Goal: Information Seeking & Learning: Understand process/instructions

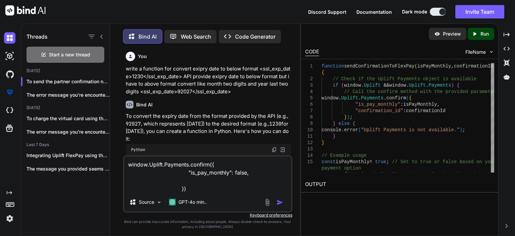
scroll to position [2126, 0]
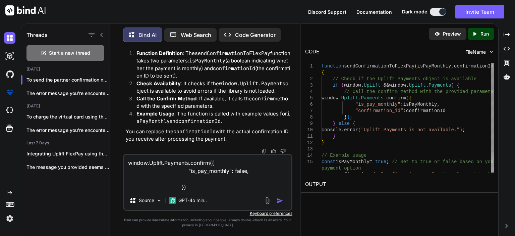
type textarea "x"
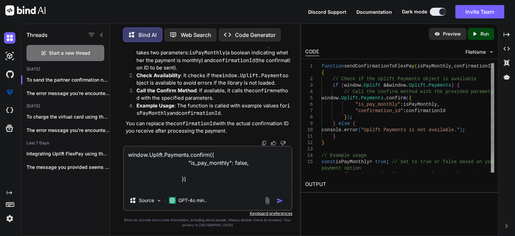
type textarea "window.Uplift.Payments.confirm({ "is_pay_monthly": false, })"
type textarea "x"
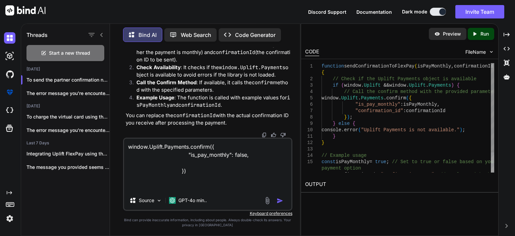
type textarea "window.Uplift.Payments.confirm({ "is_pay_monthly": false, }) h"
type textarea "x"
type textarea "window.Uplift.Payments.confirm({ "is_pay_monthly": false, }) ho"
type textarea "x"
type textarea "window.Uplift.Payments.confirm({ "is_pay_monthly": false, }) how"
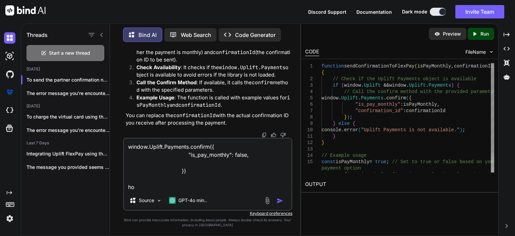
type textarea "x"
type textarea "window.Uplift.Payments.confirm({ "is_pay_monthly": false, }) how"
type textarea "x"
type textarea "window.Uplift.Payments.confirm({ "is_pay_monthly": false, }) how t"
type textarea "x"
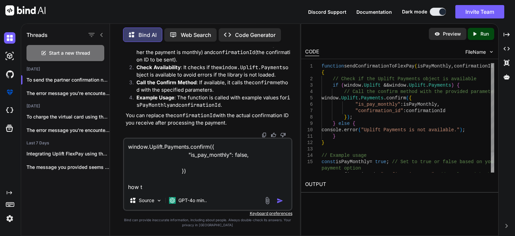
type textarea "window.Uplift.Payments.confirm({ "is_pay_monthly": false, }) how to"
type textarea "x"
type textarea "window.Uplift.Payments.confirm({ "is_pay_monthly": false, }) how to"
type textarea "x"
type textarea "window.Uplift.Payments.confirm({ "is_pay_monthly": false, }) how to u"
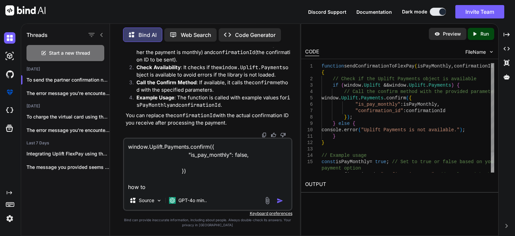
type textarea "x"
type textarea "window.Uplift.Payments.confirm({ "is_pay_monthly": false, }) how to us"
type textarea "x"
type textarea "window.Uplift.Payments.confirm({ "is_pay_monthly": false, }) how to use"
type textarea "x"
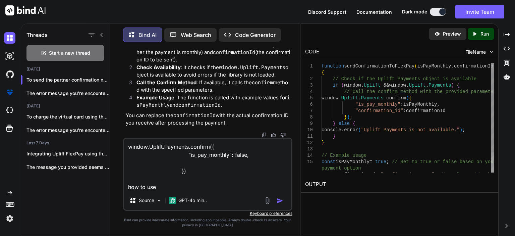
type textarea "window.Uplift.Payments.confirm({ "is_pay_monthly": false, }) how to use"
type textarea "x"
type textarea "window.Uplift.Payments.confirm({ "is_pay_monthly": false, }) how to use i"
type textarea "x"
type textarea "window.Uplift.Payments.confirm({ "is_pay_monthly": false, }) how to use in"
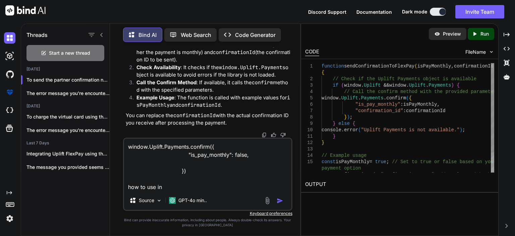
type textarea "x"
type textarea "window.Uplift.Payments.confirm({ "is_pay_monthly": false, }) how to use in"
type textarea "x"
type textarea "window.Uplift.Payments.confirm({ "is_pay_monthly": false, }) how to use in p"
type textarea "x"
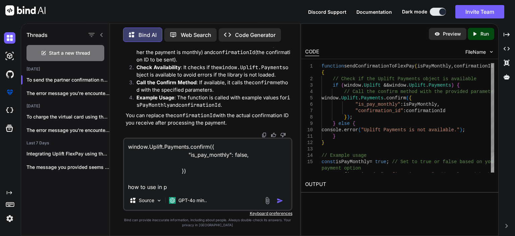
type textarea "window.Uplift.Payments.confirm({ "is_pay_monthly": false, }) how to use in pu"
type textarea "x"
type textarea "window.Uplift.Payments.confirm({ "is_pay_monthly": false, }) how to use in p"
type textarea "x"
type textarea "window.Uplift.Payments.confirm({ "is_pay_monthly": false, }) how to use in"
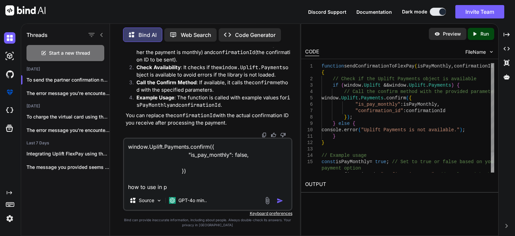
type textarea "x"
type textarea "window.Uplift.Payments.confirm({ "is_pay_monthly": false, }) how to use in o"
type textarea "x"
type textarea "window.Uplift.Payments.confirm({ "is_pay_monthly": false, }) how to use in ou"
type textarea "x"
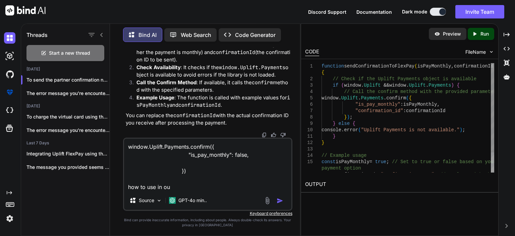
type textarea "window.Uplift.Payments.confirm({ "is_pay_monthly": false, }) how to use in our"
type textarea "x"
type textarea "window.Uplift.Payments.confirm({ "is_pay_monthly": false, }) how to use in our"
type textarea "x"
type textarea "window.Uplift.Payments.confirm({ "is_pay_monthly": false, }) how to use in our c"
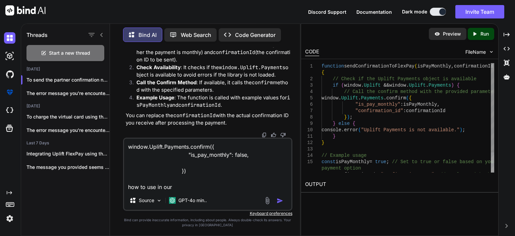
type textarea "x"
type textarea "window.Uplift.Payments.confirm({ "is_pay_monthly": false, }) how to use in our …"
type textarea "x"
type textarea "window.Uplift.Payments.confirm({ "is_pay_monthly": false, }) how to use in our …"
type textarea "x"
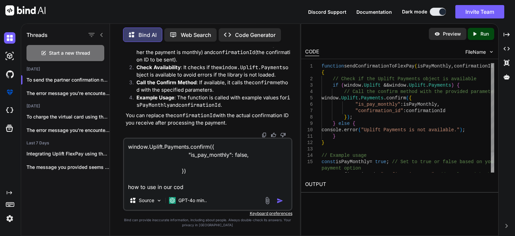
type textarea "window.Uplift.Payments.confirm({ "is_pay_monthly": false, }) how to use in our …"
type textarea "x"
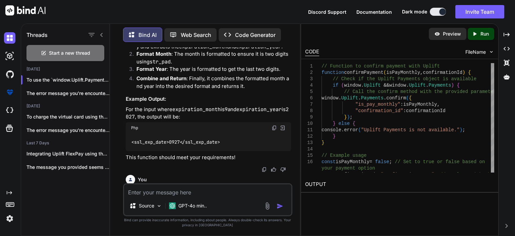
scroll to position [1570, 0]
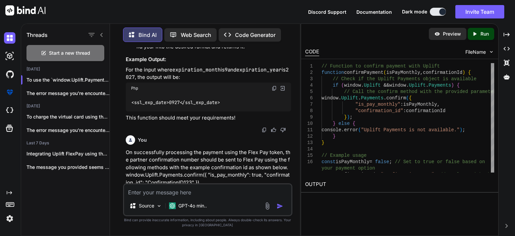
paste textarea "function myOnChangeCallback(response) { var statusHandlers = { OFFER_AVAILABLE:…"
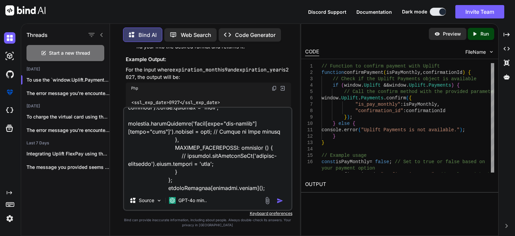
scroll to position [701, 0]
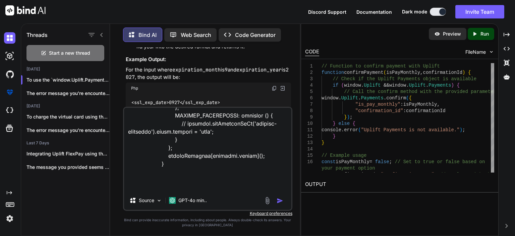
type textarea "function myOnChangeCallback(response) { var statusHandlers = { OFFER_AVAILABLE:…"
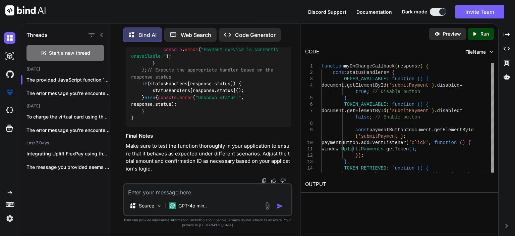
scroll to position [3553, 0]
drag, startPoint x: 166, startPoint y: 109, endPoint x: 191, endPoint y: 147, distance: 44.8
copy code "/ Confirm payment with Uplift window . Uplift . Payments . confirm ({ "is_pay_m…"
